Goal: Information Seeking & Learning: Check status

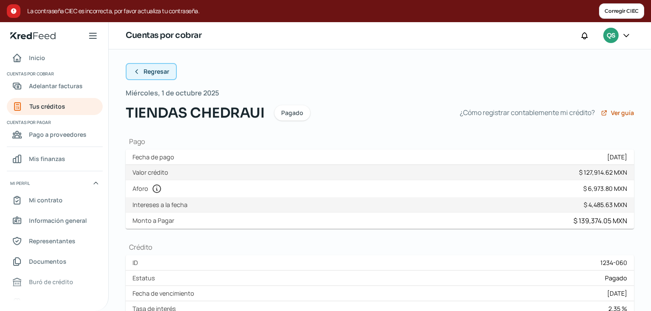
click at [153, 73] on span "Regresar" at bounding box center [157, 72] width 26 height 6
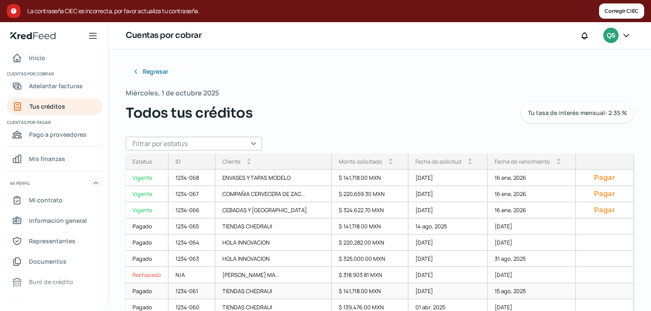
click at [184, 294] on div "1234-061" at bounding box center [192, 292] width 47 height 16
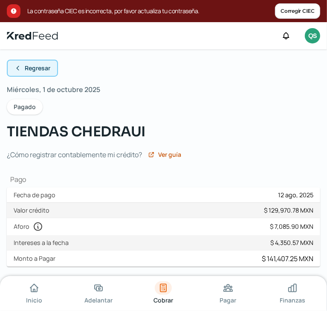
click at [39, 70] on span "Regresar" at bounding box center [38, 68] width 26 height 6
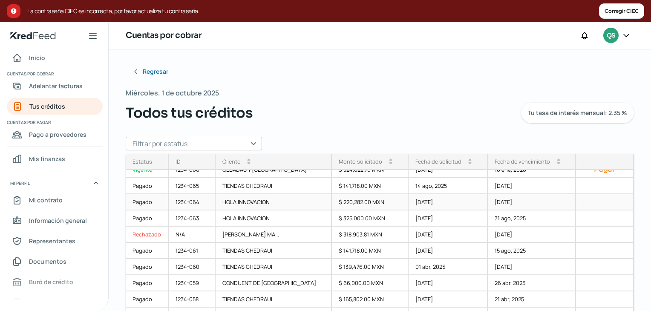
scroll to position [43, 0]
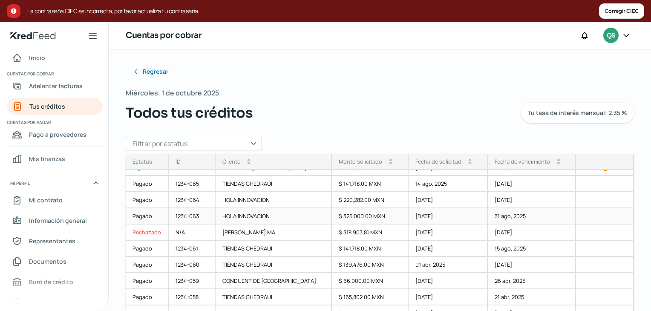
click at [278, 217] on div "HOLA INNOVACION" at bounding box center [274, 216] width 117 height 16
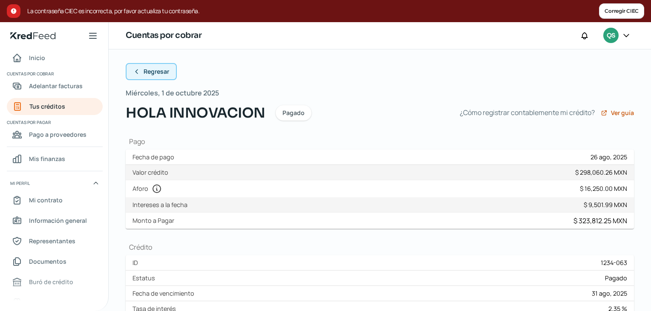
click at [164, 74] on span "Regresar" at bounding box center [157, 72] width 26 height 6
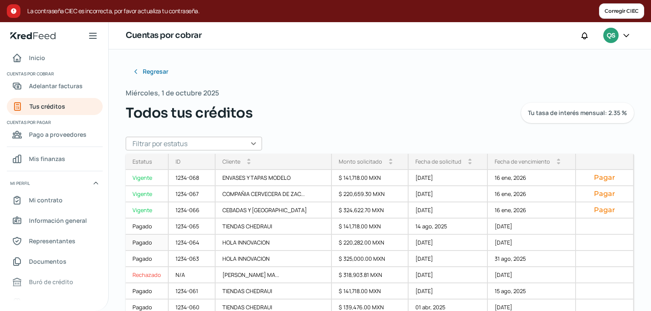
drag, startPoint x: 193, startPoint y: 243, endPoint x: 214, endPoint y: 228, distance: 26.4
click at [193, 243] on div "1234-064" at bounding box center [192, 243] width 47 height 16
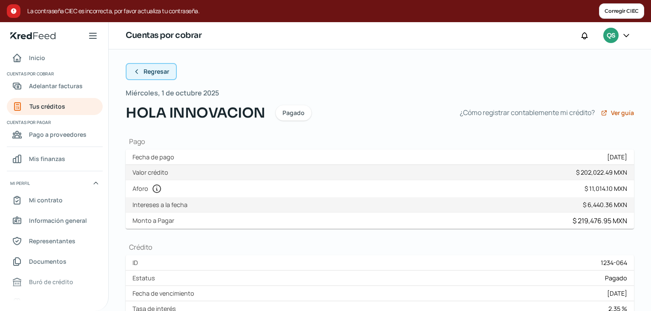
click at [153, 75] on button "Regresar" at bounding box center [151, 71] width 51 height 17
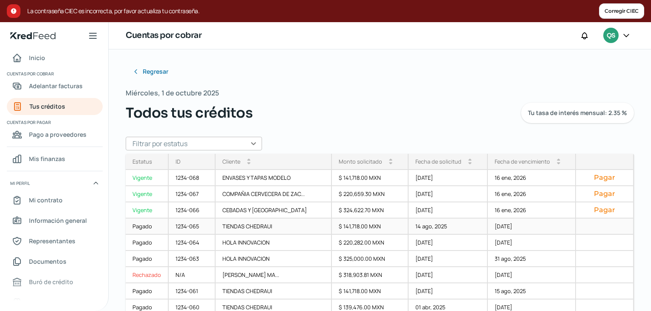
click at [233, 222] on div "TIENDAS CHEDRAUI" at bounding box center [274, 227] width 117 height 16
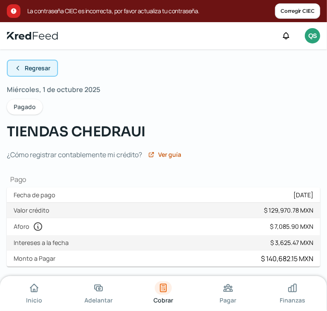
click at [44, 69] on span "Regresar" at bounding box center [38, 68] width 26 height 6
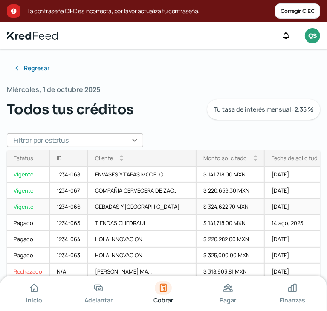
click at [101, 210] on div "CEBADAS Y [GEOGRAPHIC_DATA]" at bounding box center [142, 207] width 108 height 16
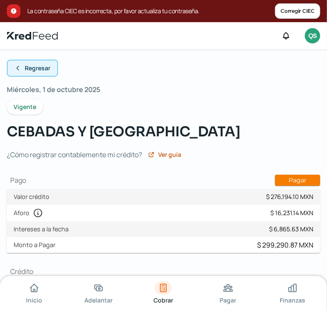
click at [38, 70] on span "Regresar" at bounding box center [38, 68] width 26 height 6
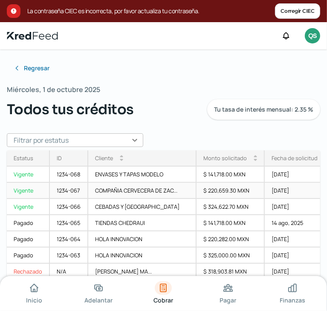
click at [133, 187] on div "COMPAÑIA CERVECERA DE ZAC..." at bounding box center [142, 191] width 108 height 16
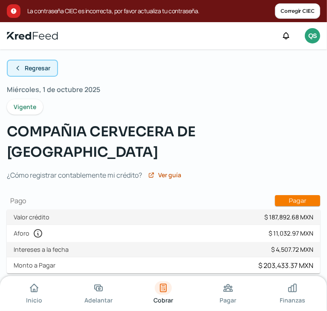
click at [47, 68] on span "Regresar" at bounding box center [38, 68] width 26 height 6
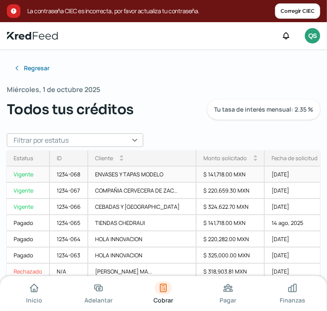
click at [110, 177] on div "ENVASES Y TAPAS MODELO" at bounding box center [142, 175] width 108 height 16
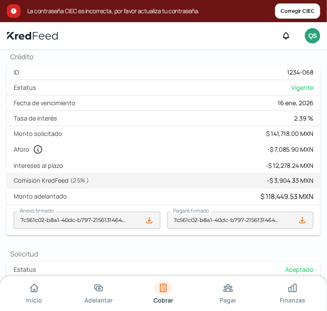
scroll to position [199, 0]
